Goal: Transaction & Acquisition: Book appointment/travel/reservation

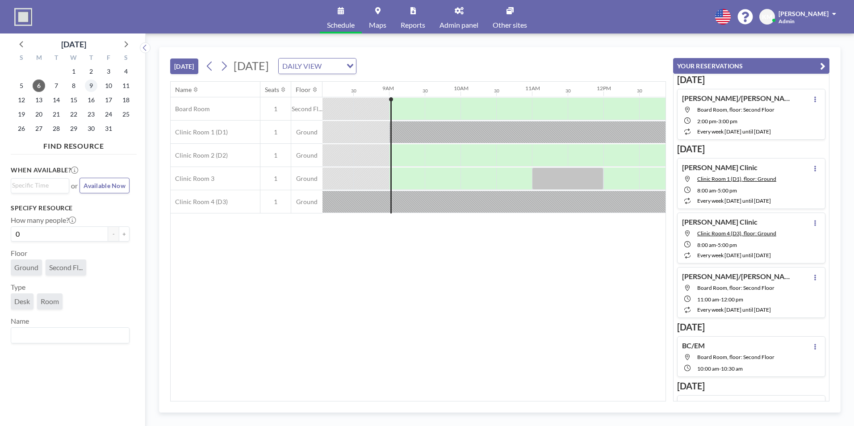
scroll to position [0, 607]
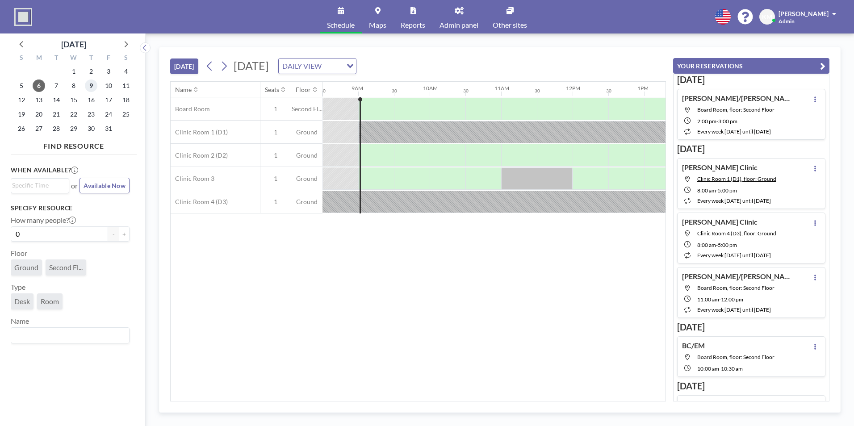
click at [95, 85] on span "9" at bounding box center [91, 85] width 13 height 13
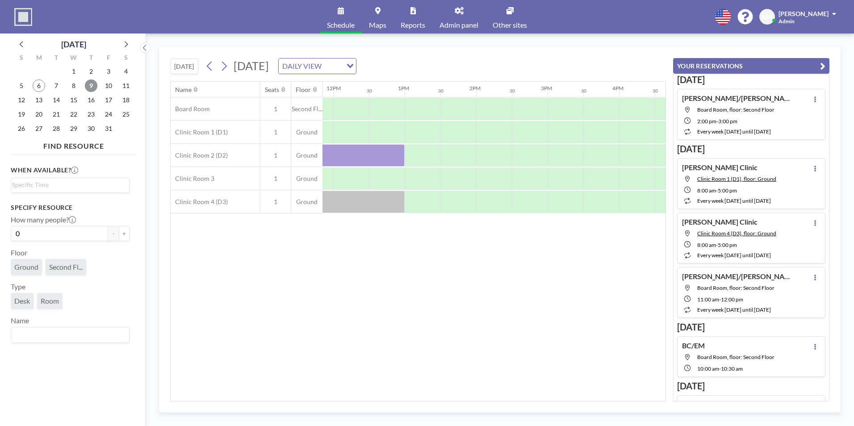
scroll to position [0, 848]
click at [490, 106] on div at bounding box center [492, 109] width 36 height 22
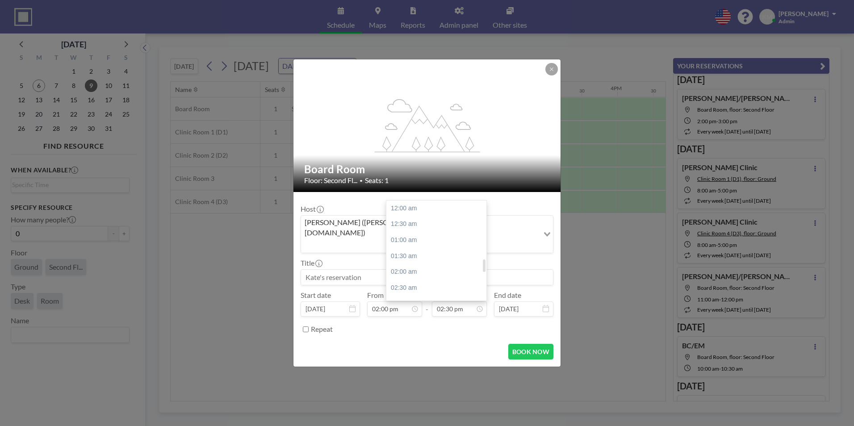
scroll to position [461, 0]
click at [438, 232] on div "03:30 pm" at bounding box center [438, 240] width 104 height 16
type input "03:30 pm"
click at [428, 273] on input at bounding box center [427, 277] width 252 height 15
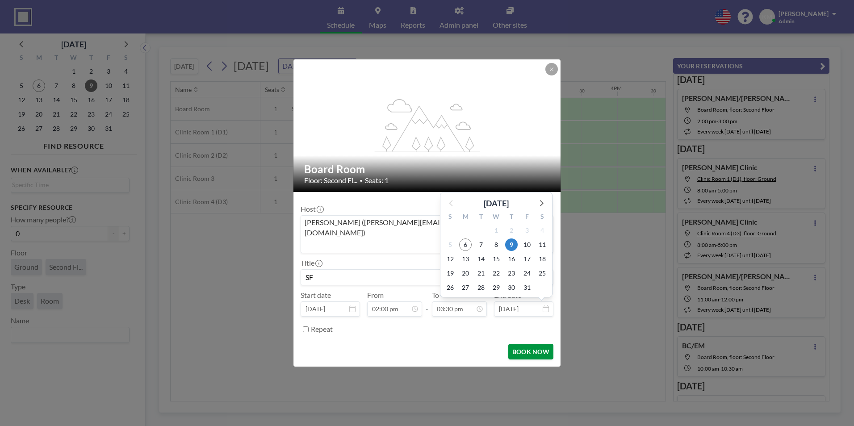
scroll to position [493, 0]
type input "SF"
click at [535, 344] on button "BOOK NOW" at bounding box center [530, 352] width 45 height 16
